Goal: Information Seeking & Learning: Learn about a topic

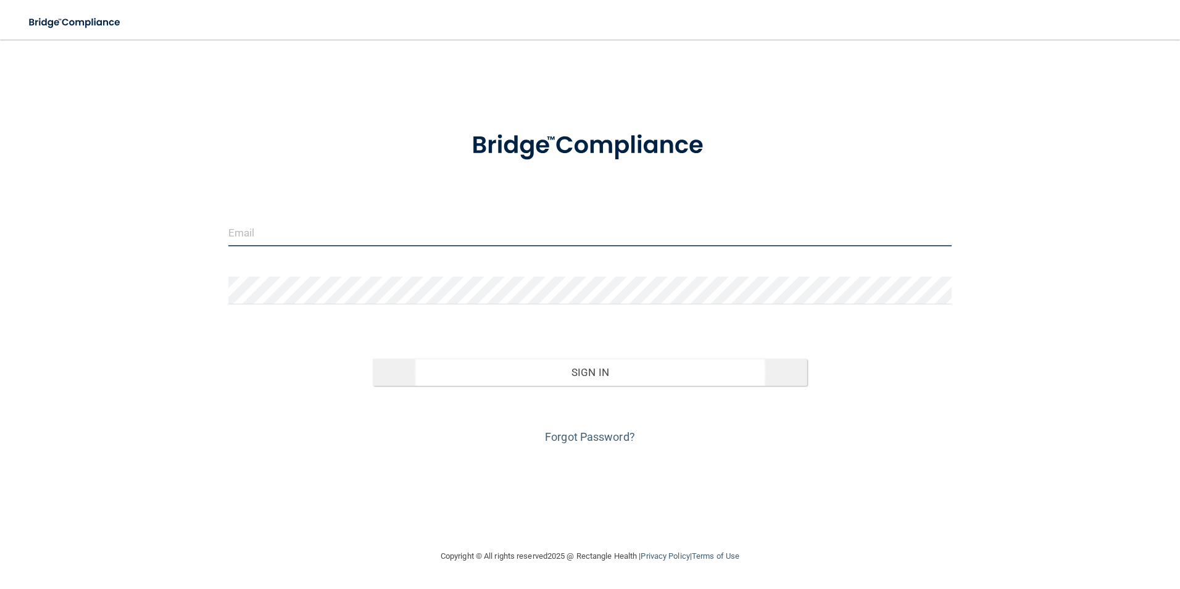
type input "[EMAIL_ADDRESS][DOMAIN_NAME]"
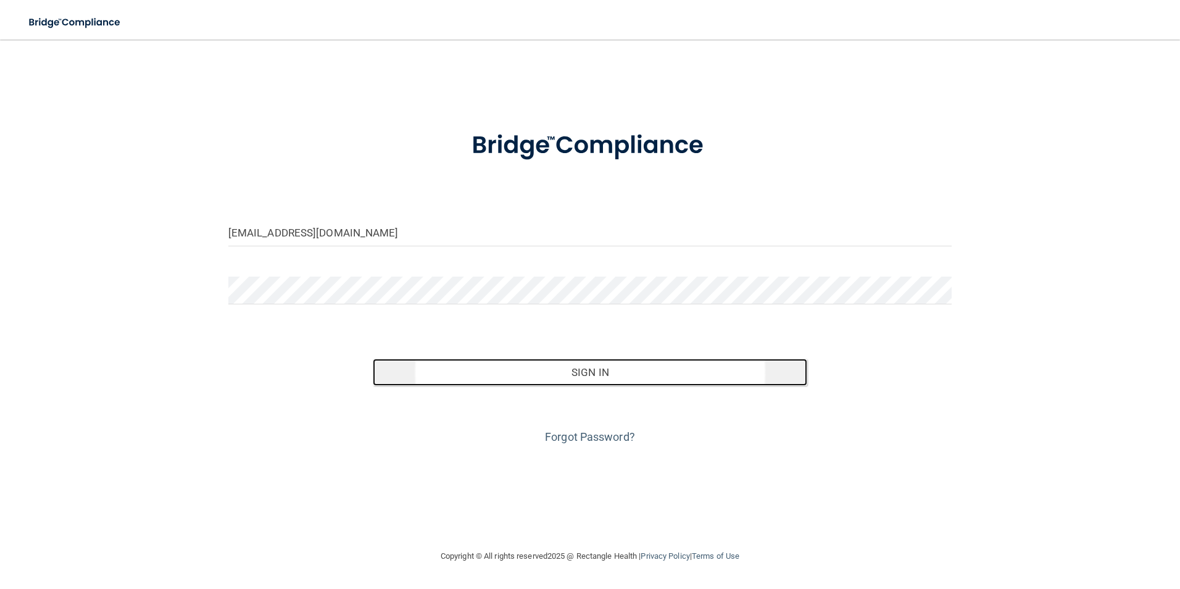
click at [588, 373] on button "Sign In" at bounding box center [590, 372] width 435 height 27
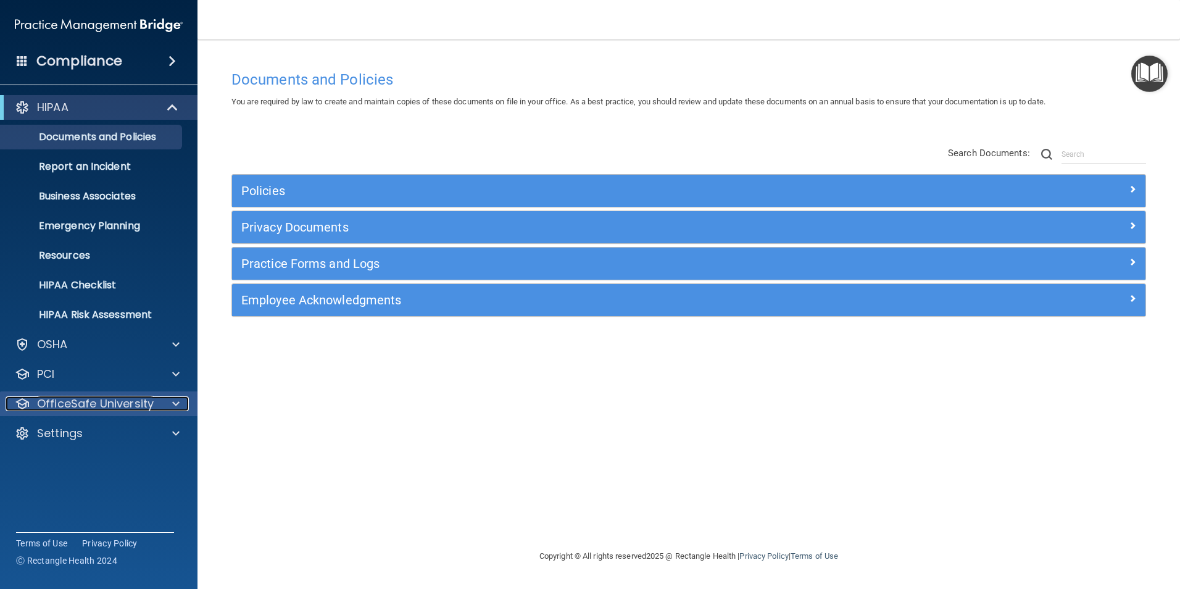
click at [174, 402] on span at bounding box center [175, 403] width 7 height 15
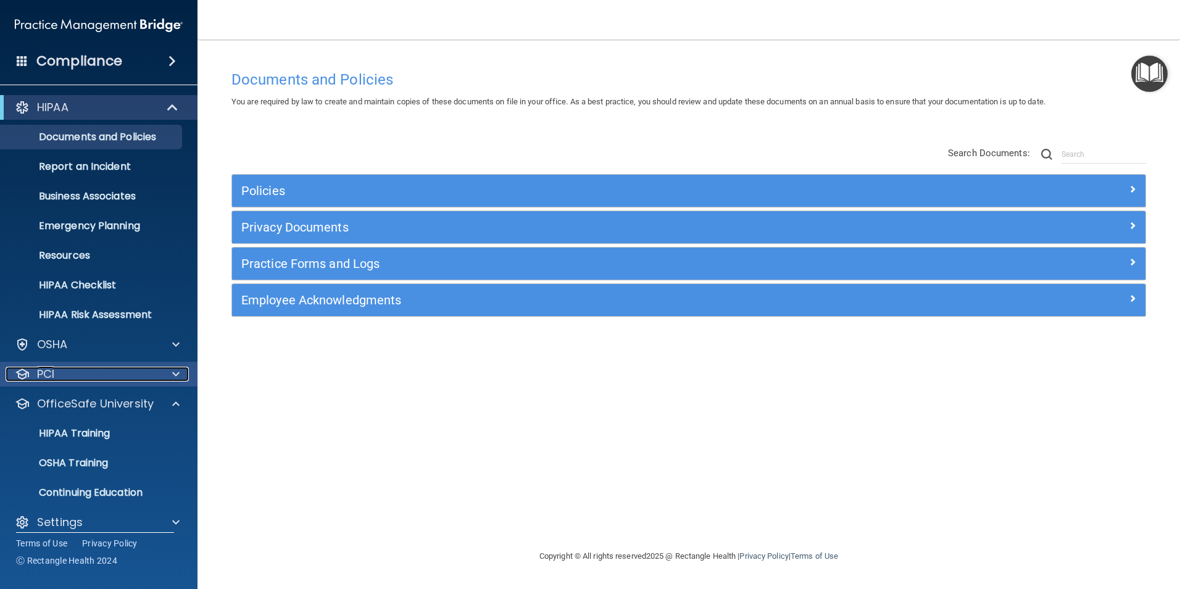
click at [170, 373] on div at bounding box center [174, 374] width 31 height 15
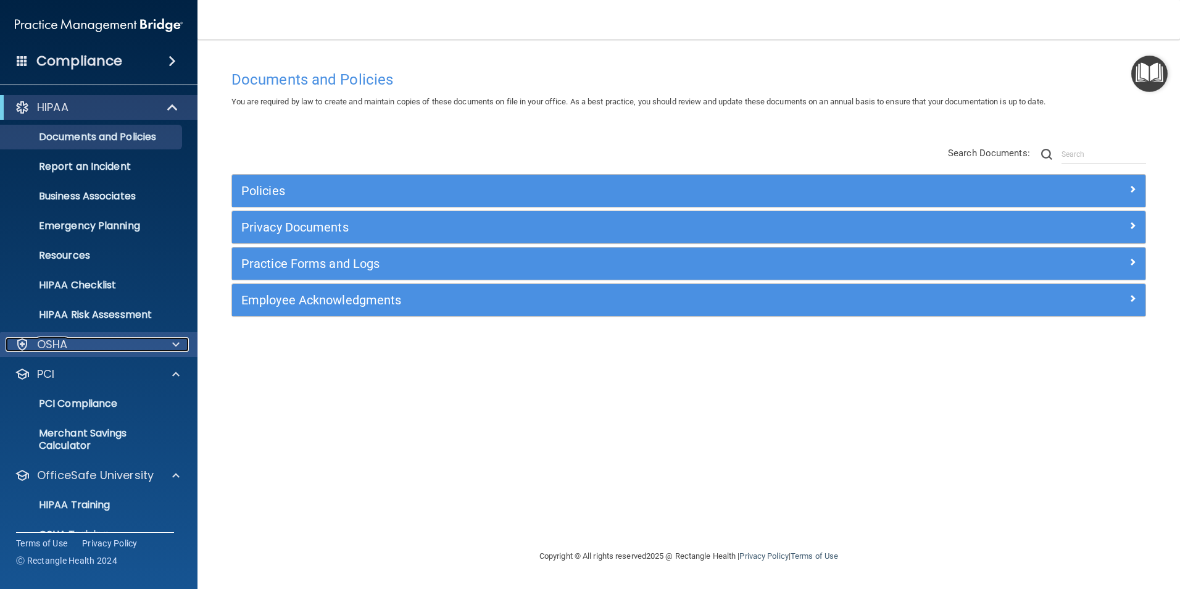
click at [180, 346] on div at bounding box center [174, 344] width 31 height 15
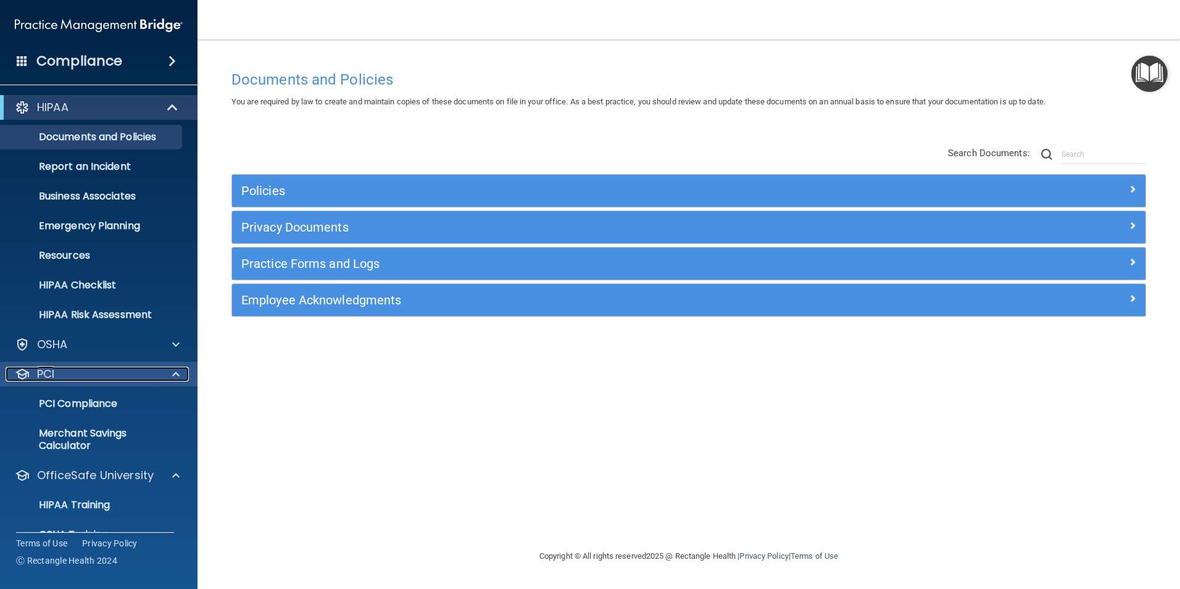
click at [176, 376] on span at bounding box center [175, 374] width 7 height 15
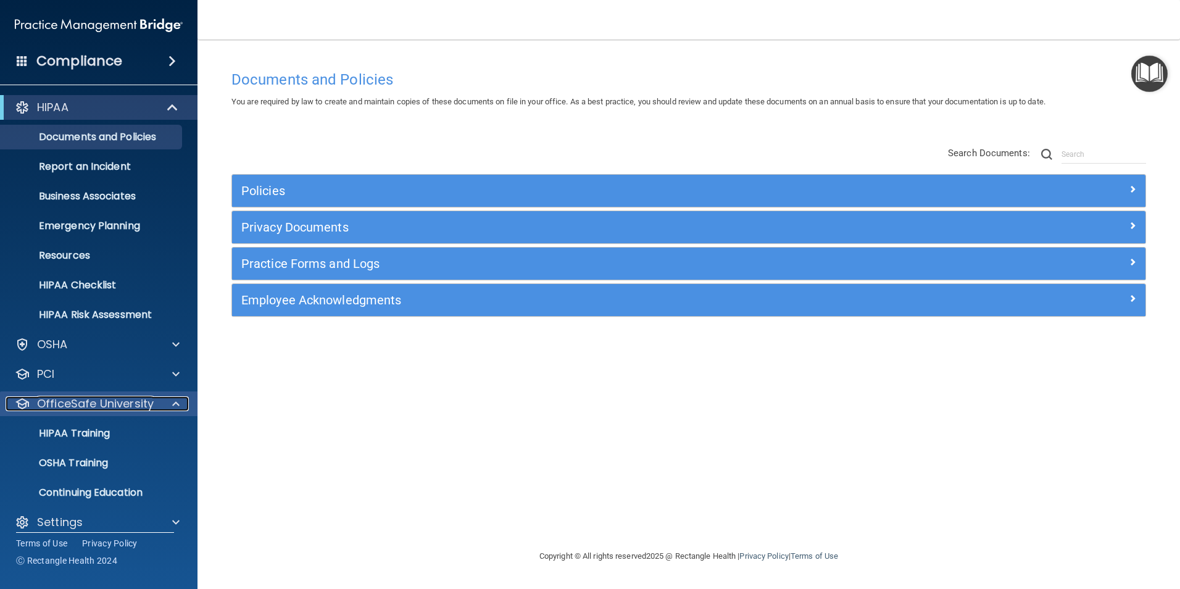
click at [176, 401] on span at bounding box center [175, 403] width 7 height 15
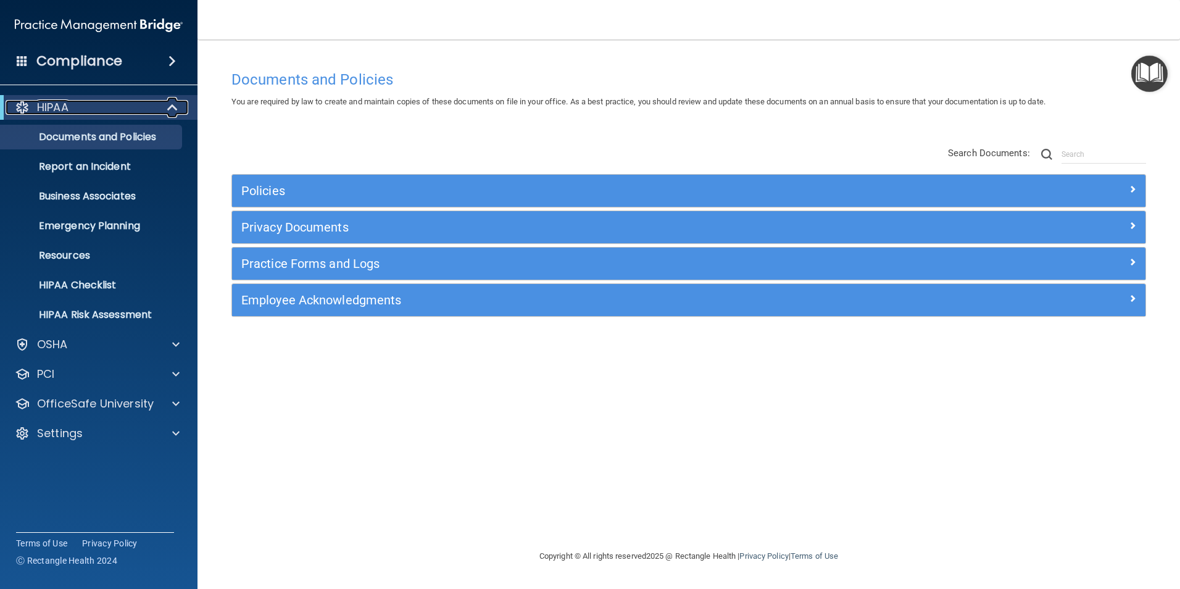
click at [171, 106] on span at bounding box center [174, 107] width 10 height 15
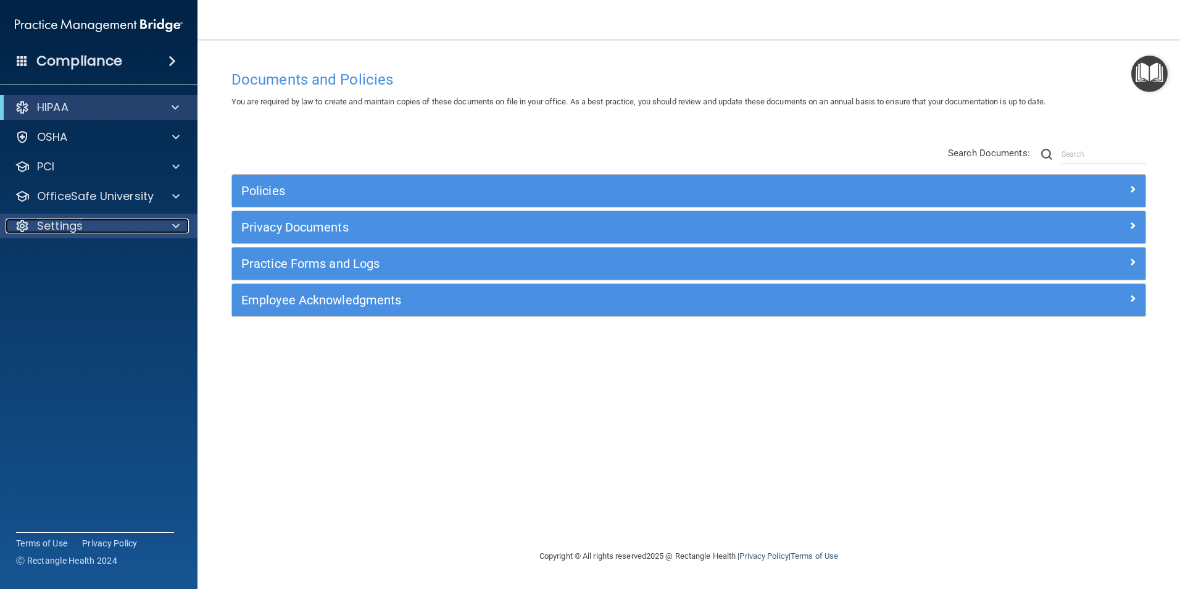
click at [172, 223] on div at bounding box center [174, 226] width 31 height 15
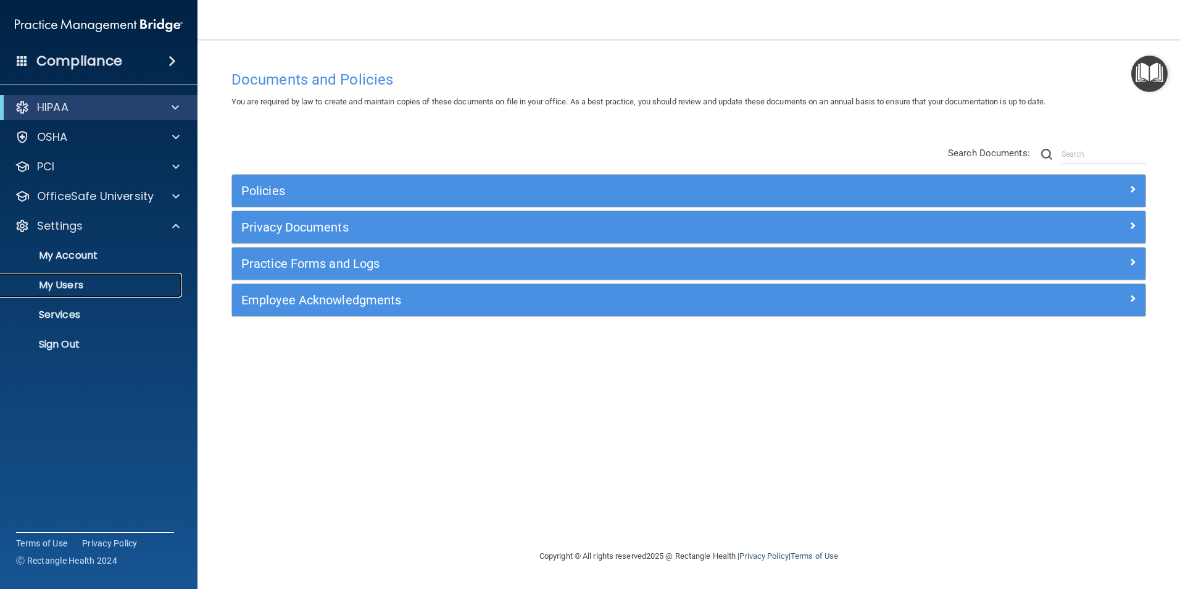
click at [75, 286] on p "My Users" at bounding box center [92, 285] width 169 height 12
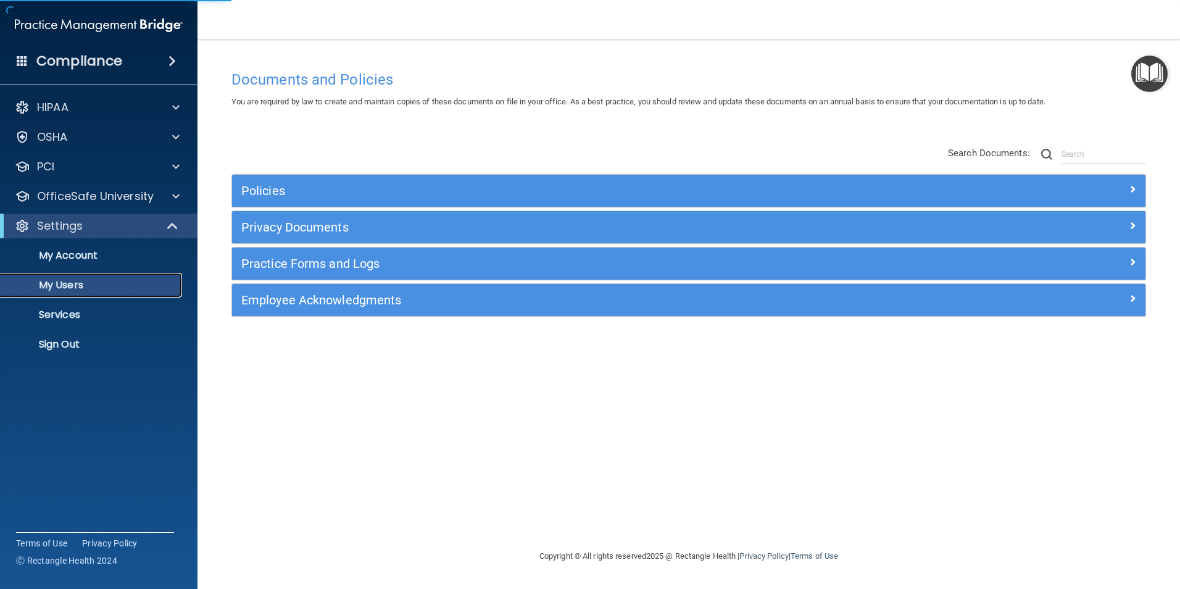
select select "20"
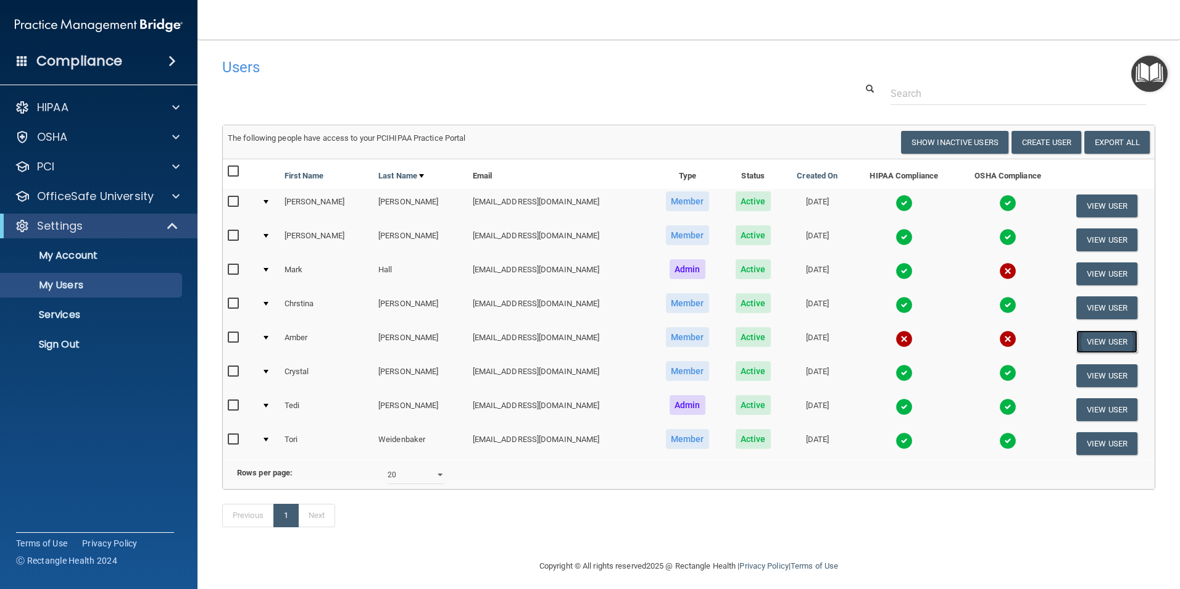
click at [941, 336] on button "View User" at bounding box center [1106, 341] width 61 height 23
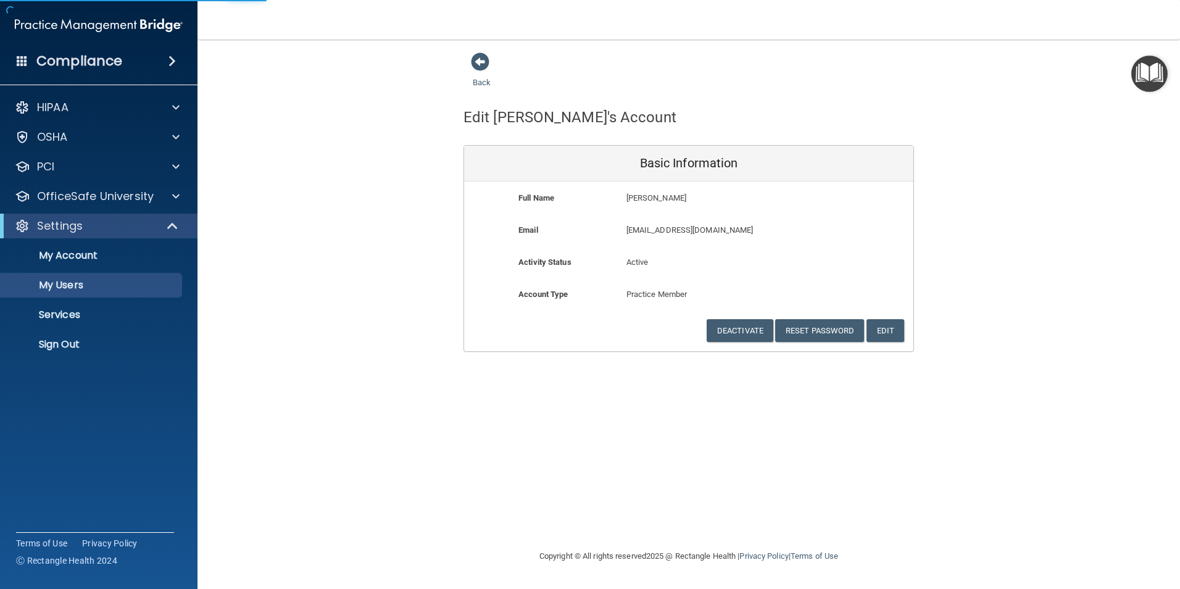
select select "20"
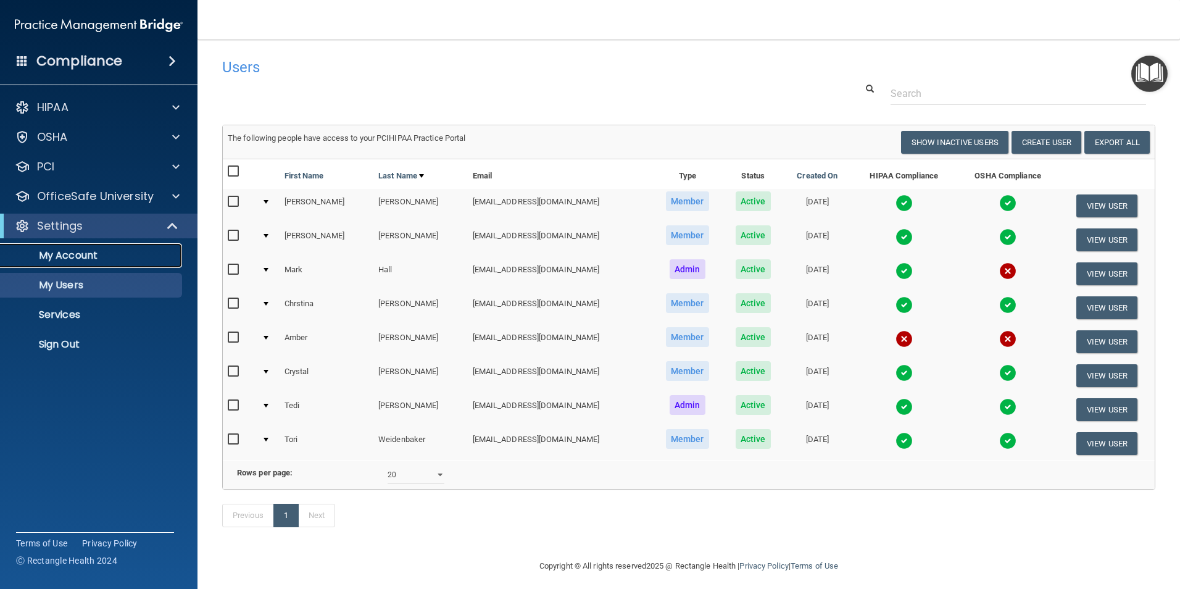
click at [101, 257] on p "My Account" at bounding box center [92, 255] width 169 height 12
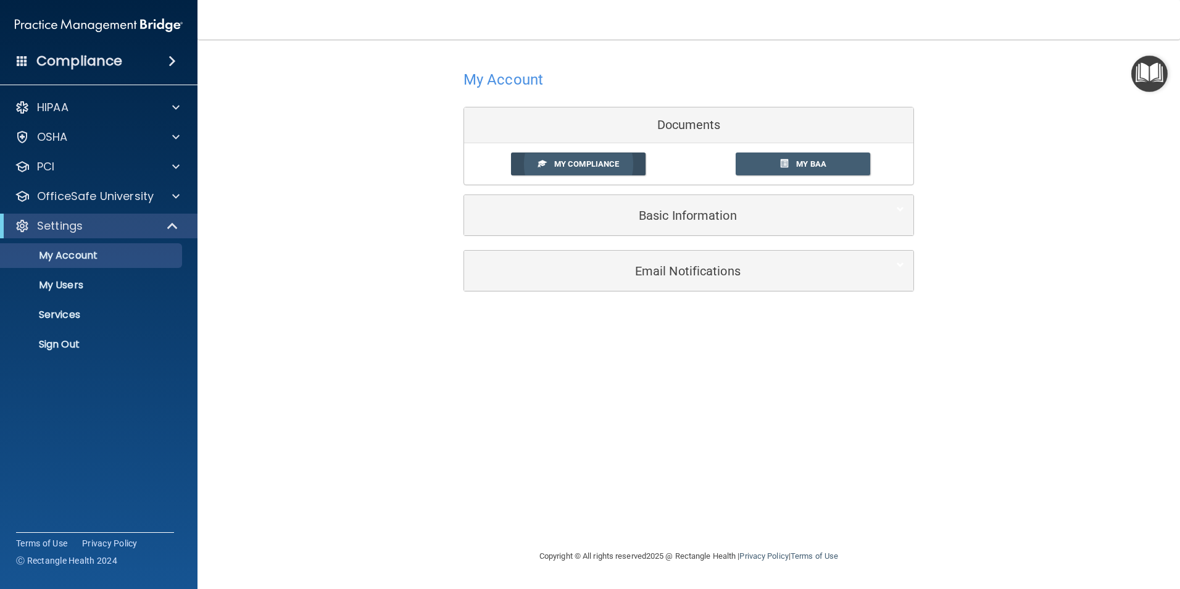
click at [560, 164] on span "My Compliance" at bounding box center [586, 163] width 65 height 9
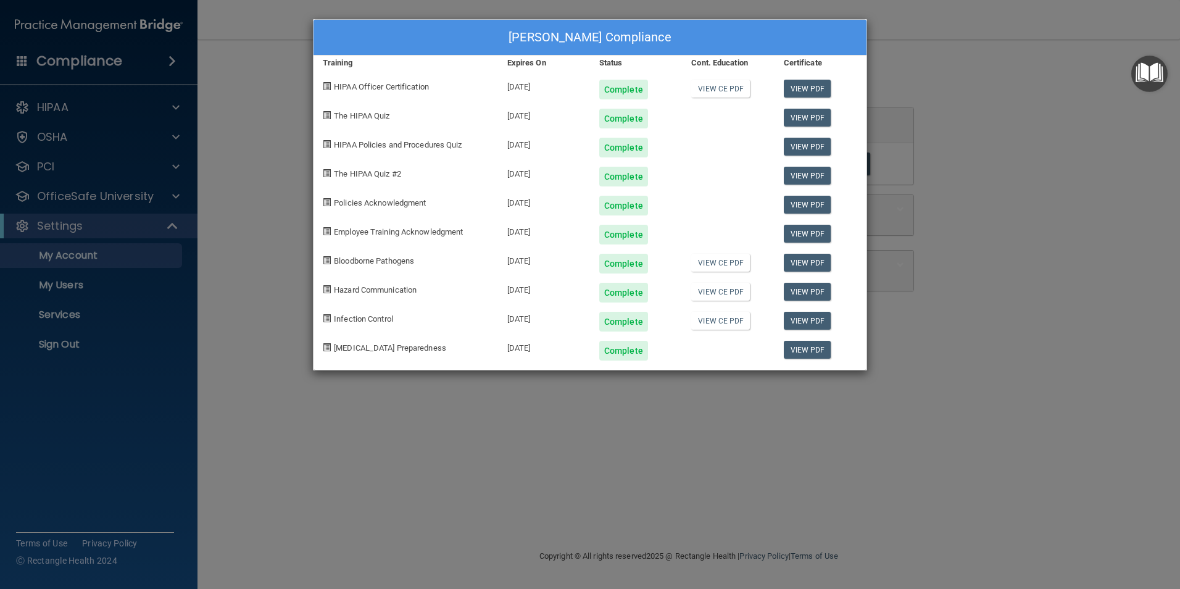
click at [231, 228] on div "[PERSON_NAME] Compliance Training Expires On Status Cont. Education Certificate…" at bounding box center [590, 294] width 1180 height 589
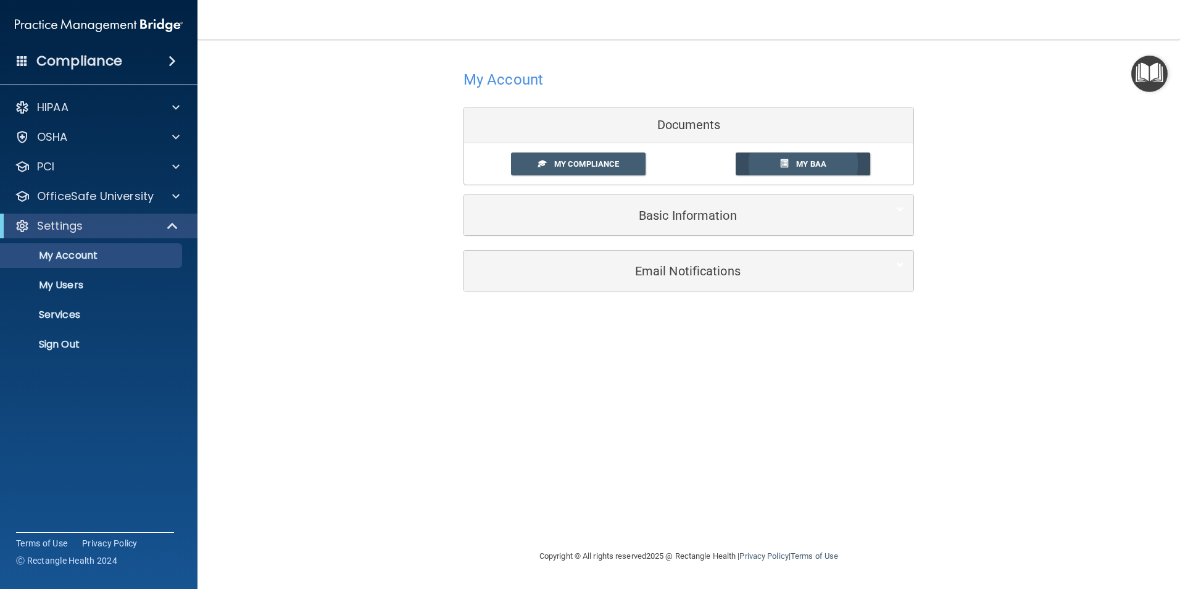
click at [798, 159] on span "My BAA" at bounding box center [811, 163] width 30 height 9
click at [98, 339] on p "Sign Out" at bounding box center [92, 344] width 169 height 12
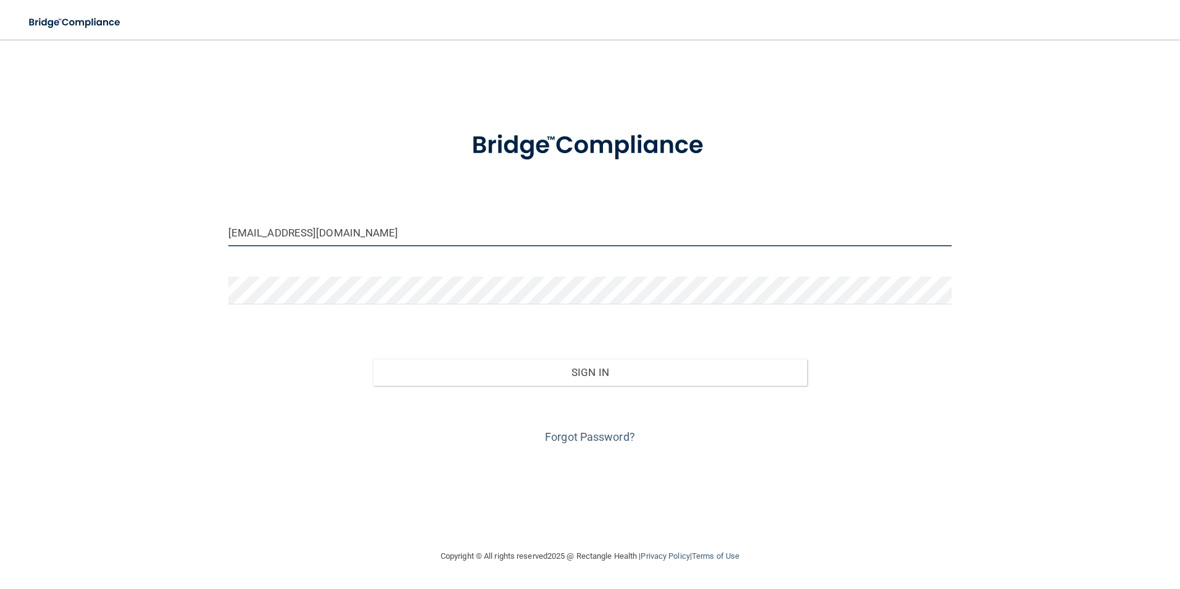
drag, startPoint x: 410, startPoint y: 237, endPoint x: 154, endPoint y: 251, distance: 255.9
click at [154, 251] on div "[EMAIL_ADDRESS][DOMAIN_NAME] Invalid email/password. You don't have permission …" at bounding box center [590, 294] width 1131 height 485
type input "[EMAIL_ADDRESS][DOMAIN_NAME]"
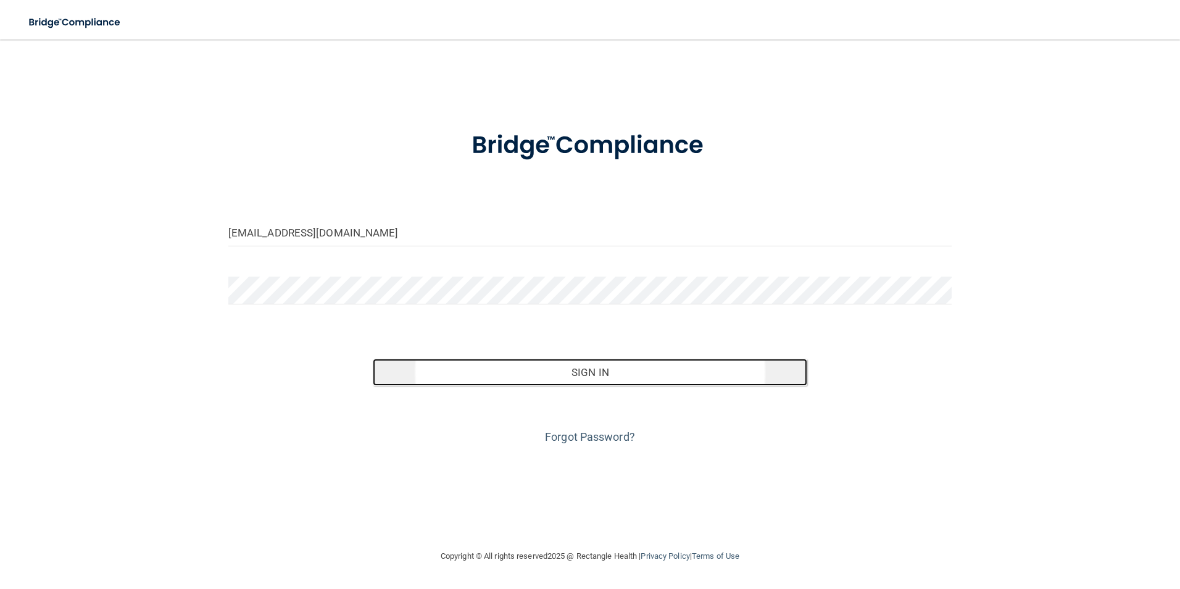
click at [583, 375] on button "Sign In" at bounding box center [590, 372] width 435 height 27
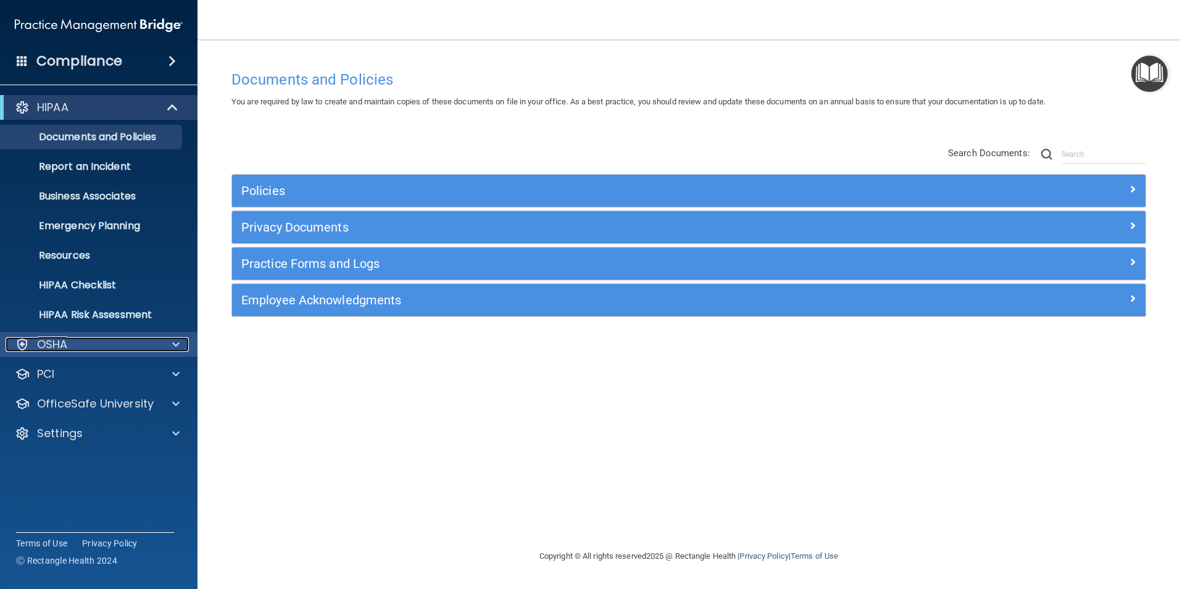
click at [176, 344] on span at bounding box center [175, 344] width 7 height 15
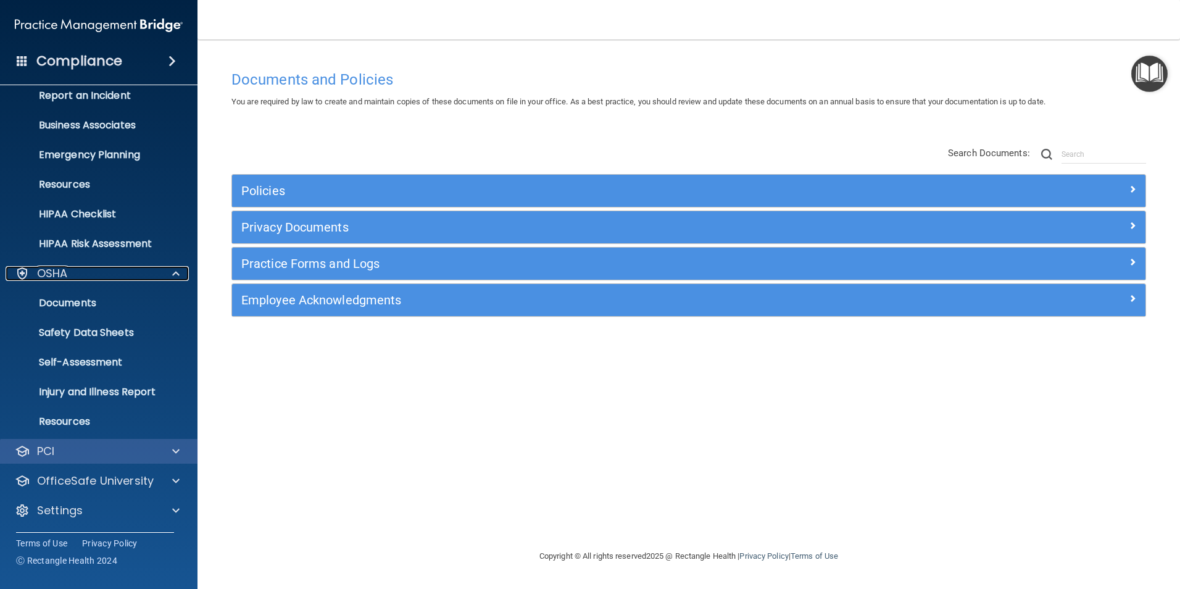
scroll to position [72, 0]
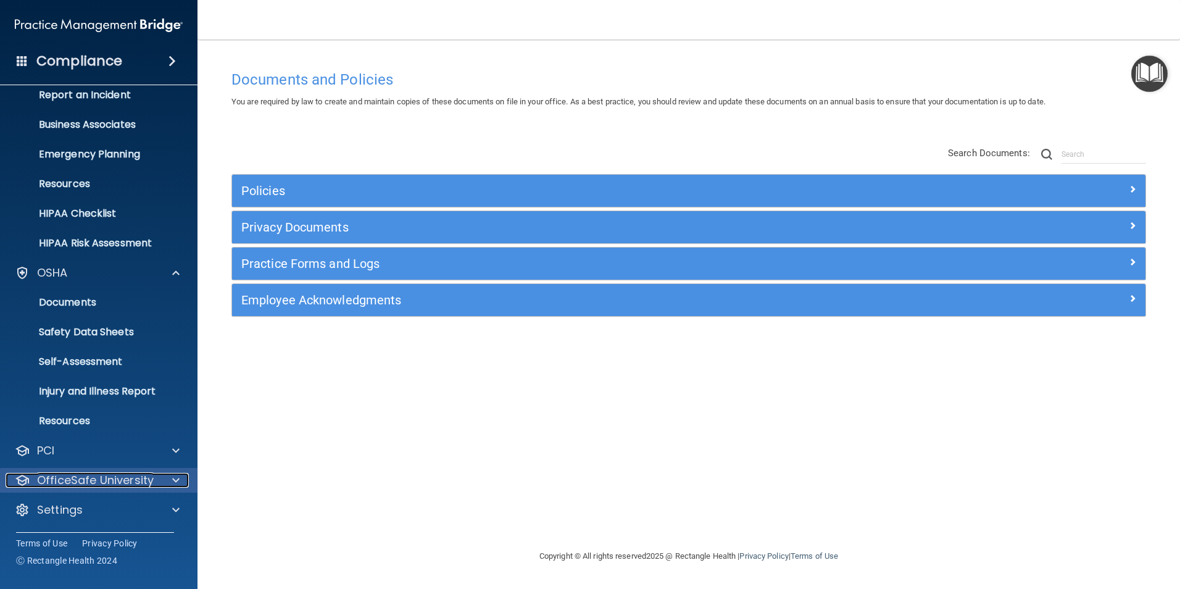
click at [174, 473] on span at bounding box center [175, 480] width 7 height 15
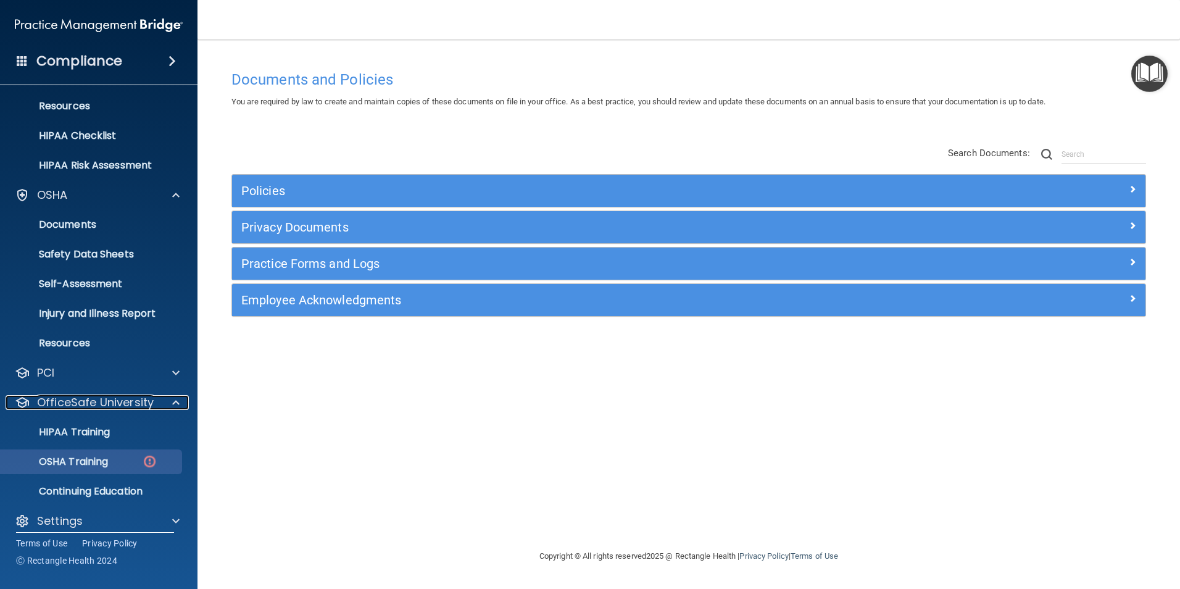
scroll to position [160, 0]
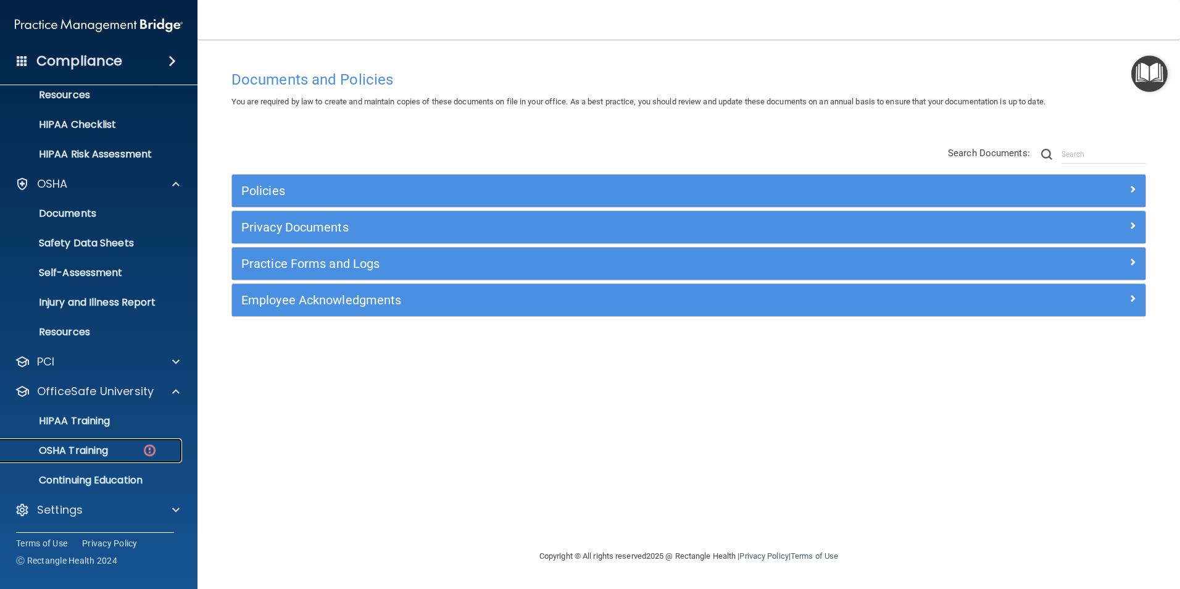
click at [138, 446] on div "OSHA Training" at bounding box center [92, 450] width 169 height 12
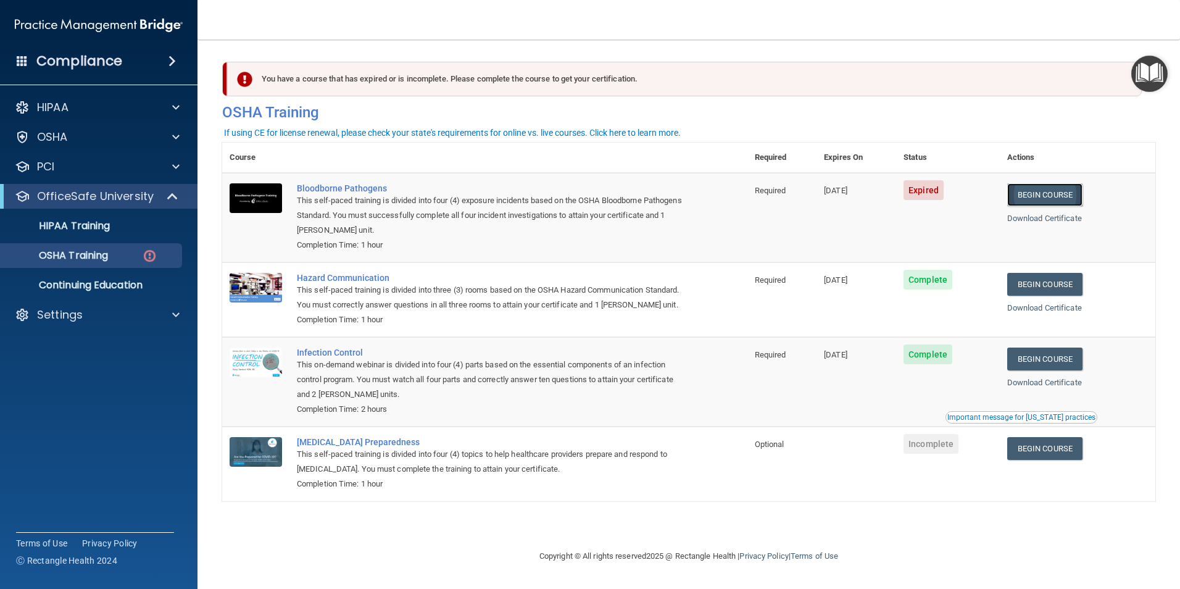
click at [941, 194] on link "Begin Course" at bounding box center [1044, 194] width 75 height 23
